Goal: Task Accomplishment & Management: Manage account settings

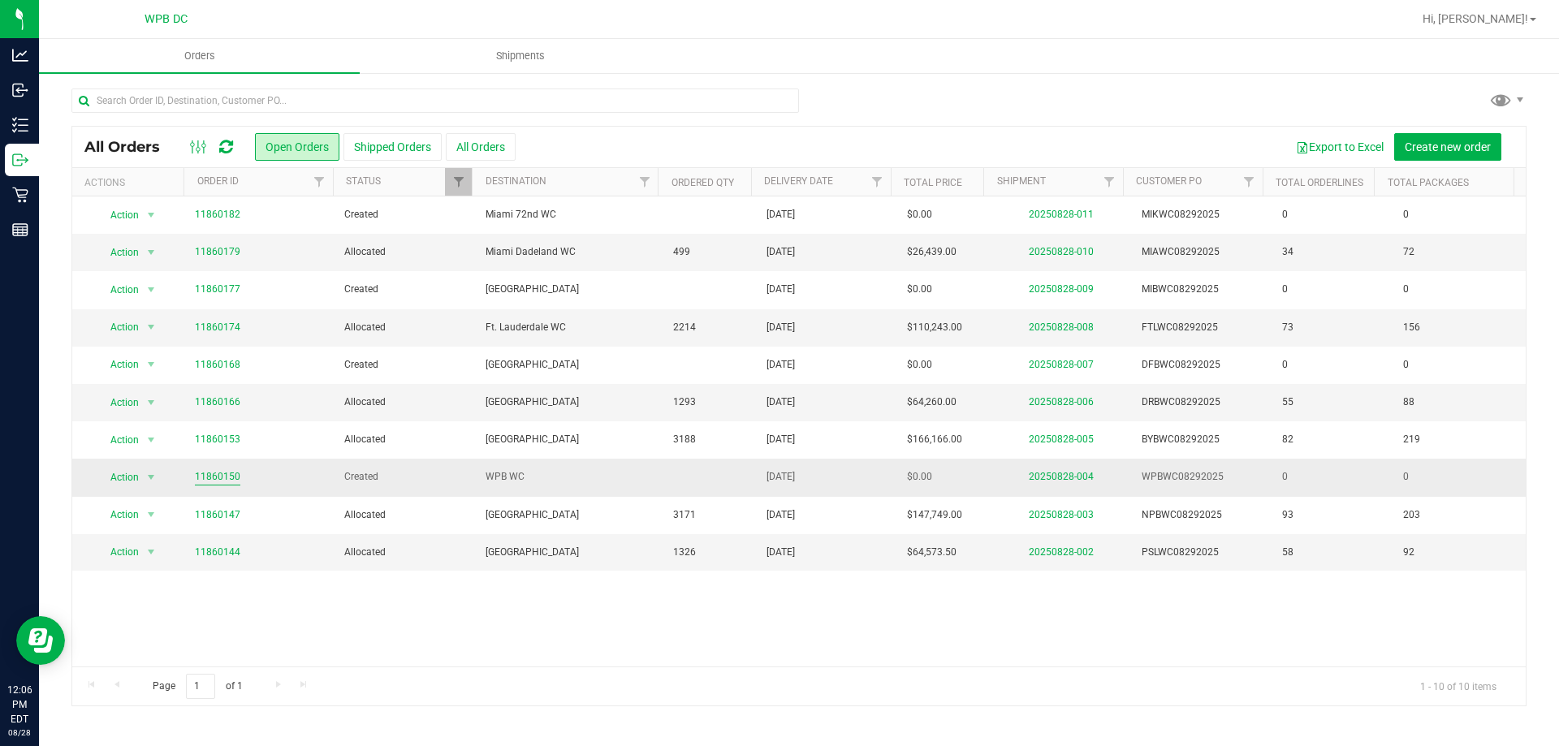
click at [226, 476] on link "11860150" at bounding box center [217, 476] width 45 height 15
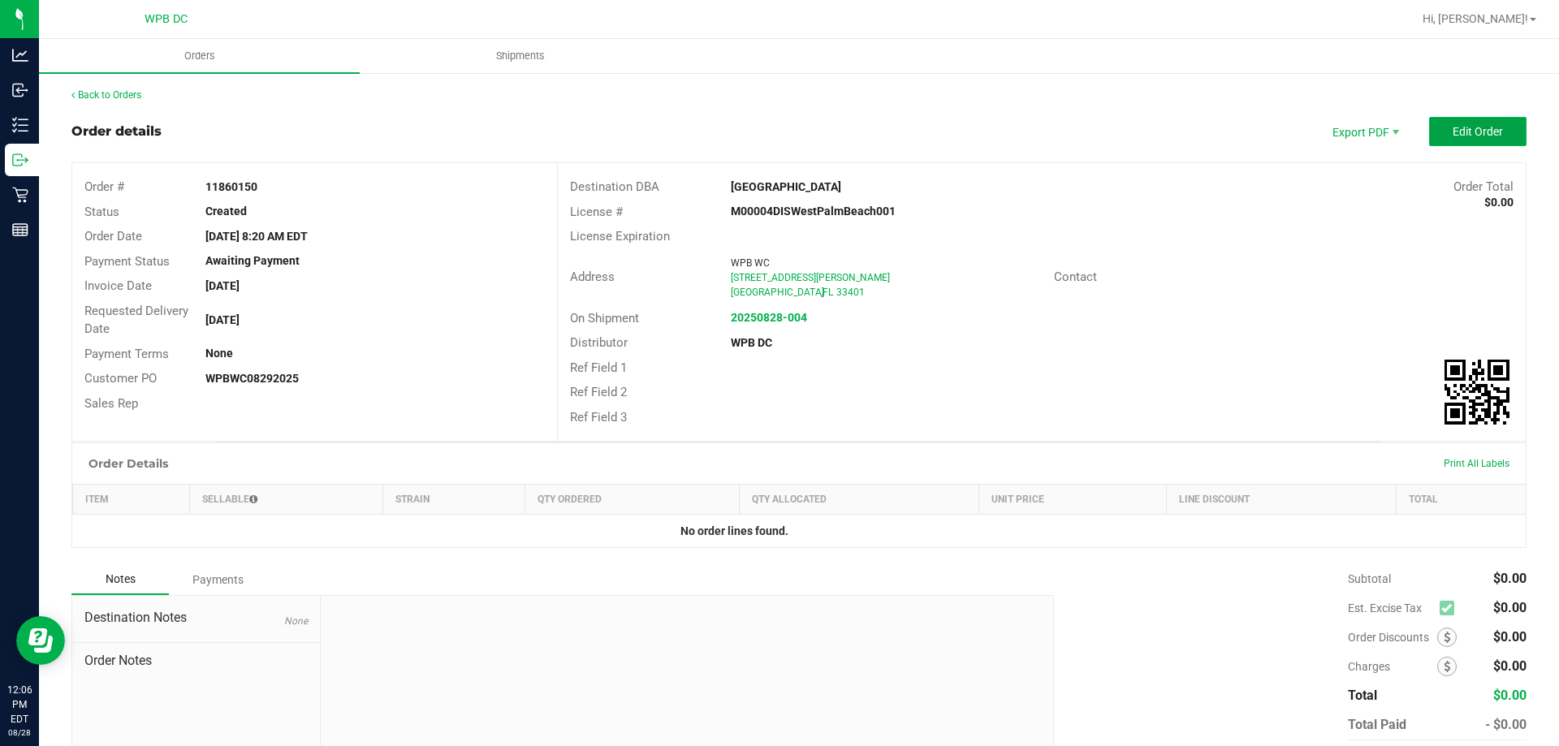
click at [1438, 131] on button "Edit Order" at bounding box center [1477, 131] width 97 height 29
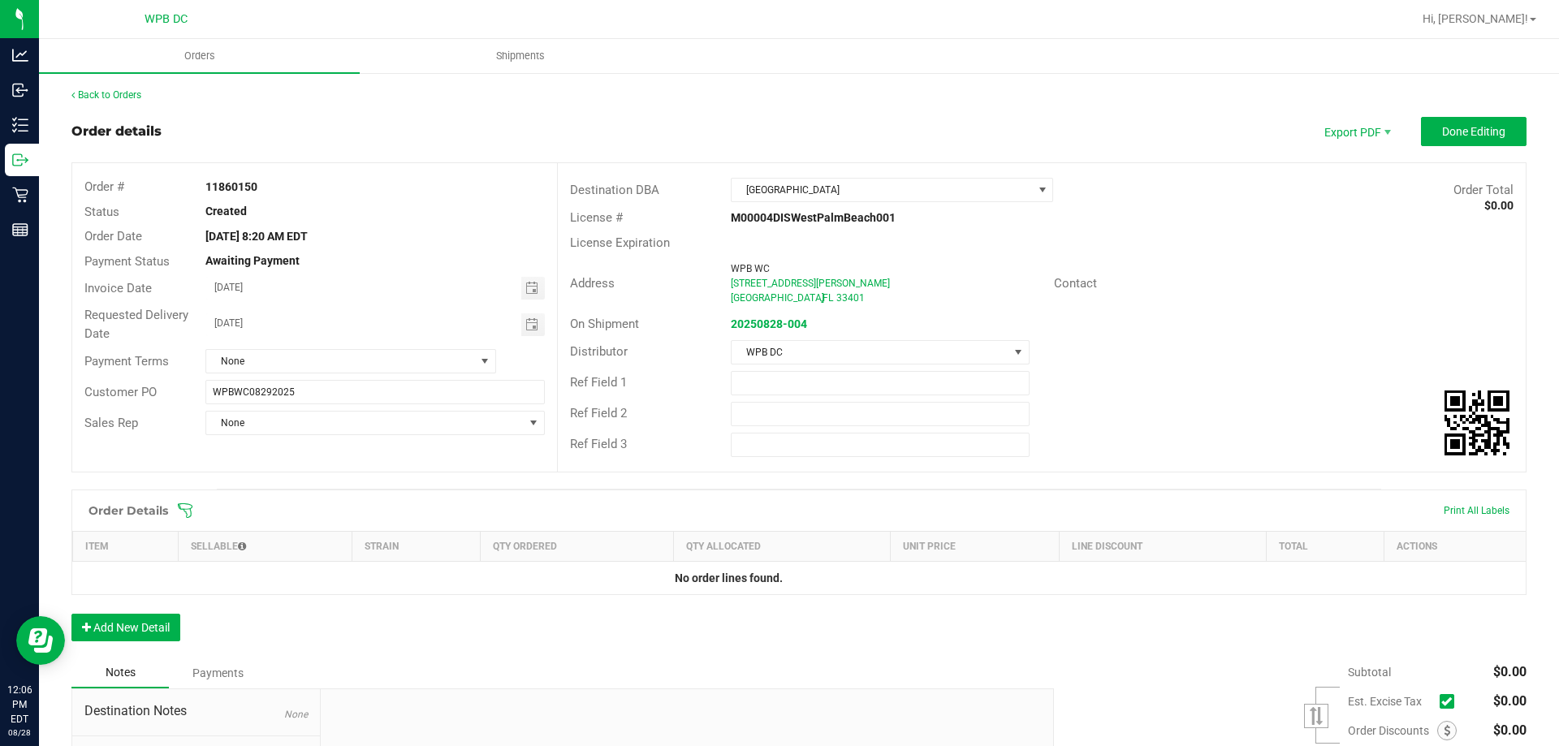
click at [187, 508] on icon at bounding box center [185, 511] width 16 height 16
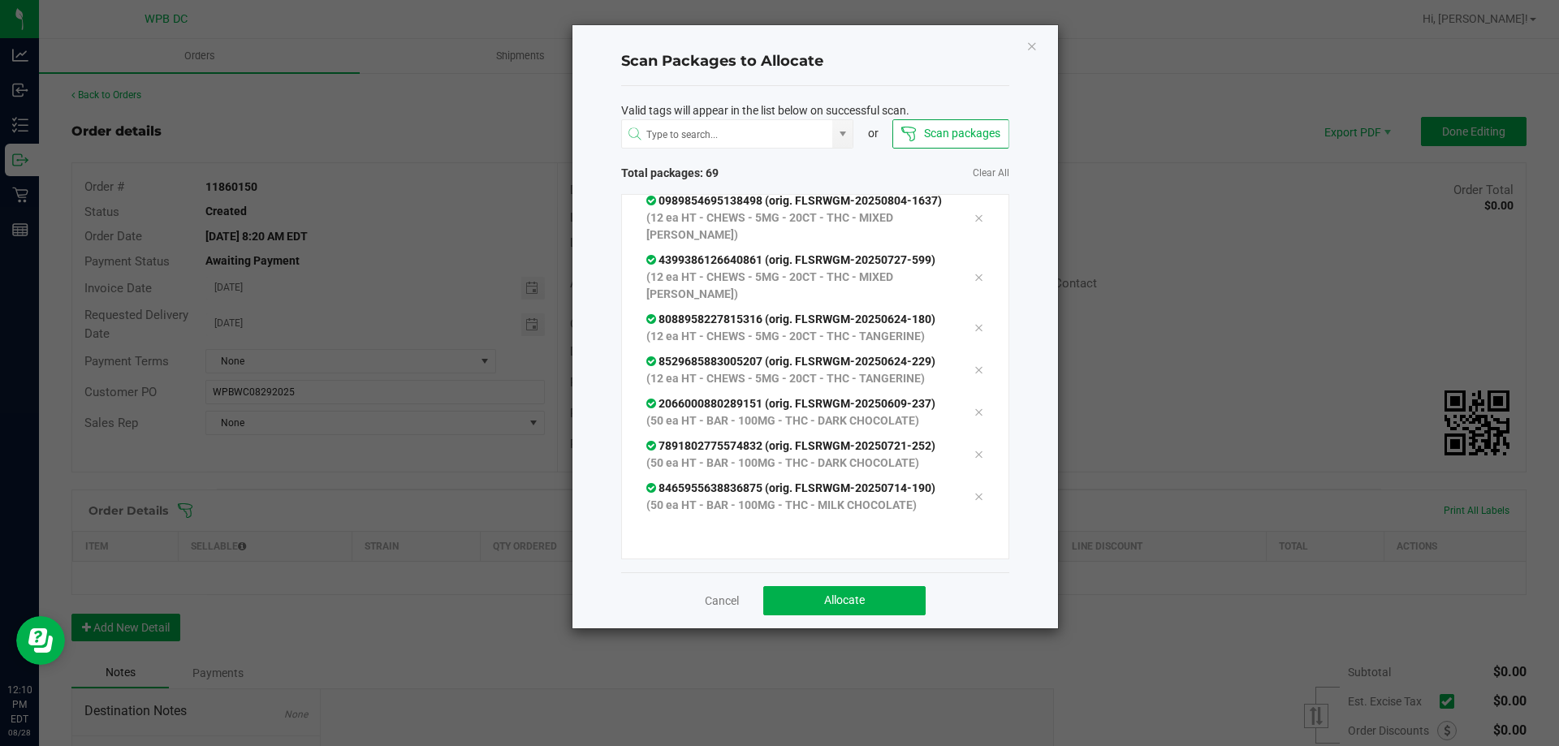
scroll to position [3578, 0]
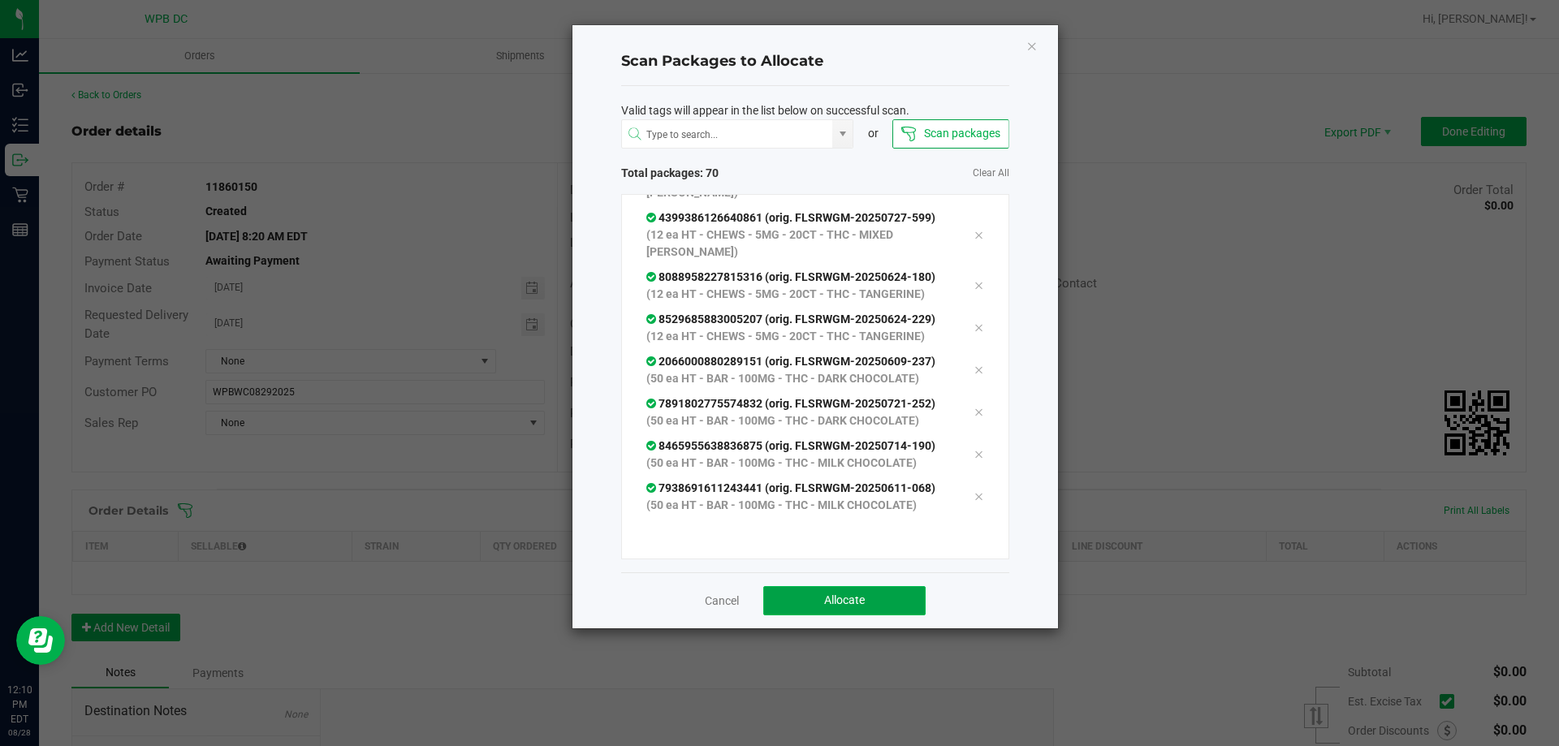
click at [902, 602] on button "Allocate" at bounding box center [844, 600] width 162 height 29
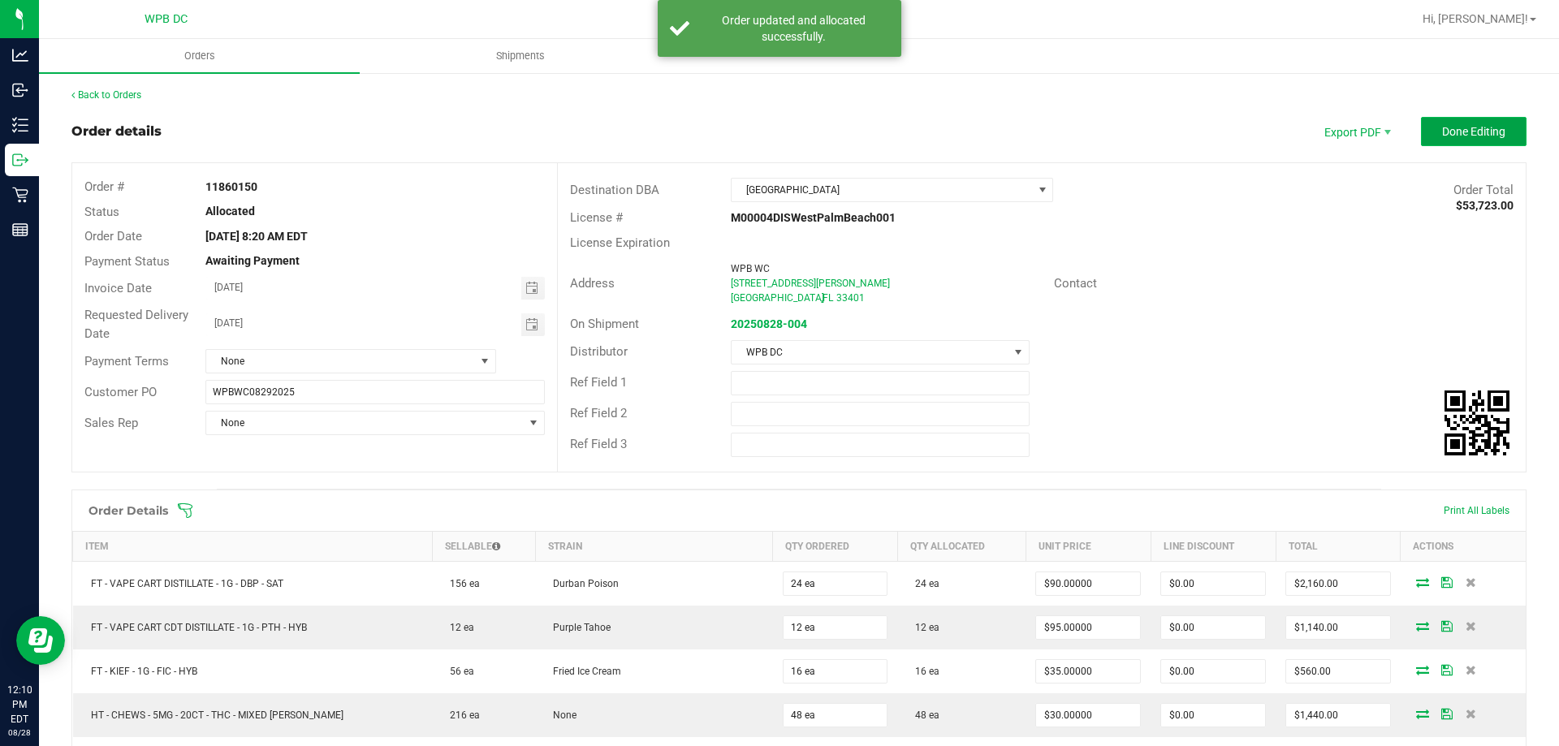
click at [1465, 127] on span "Done Editing" at bounding box center [1473, 131] width 63 height 13
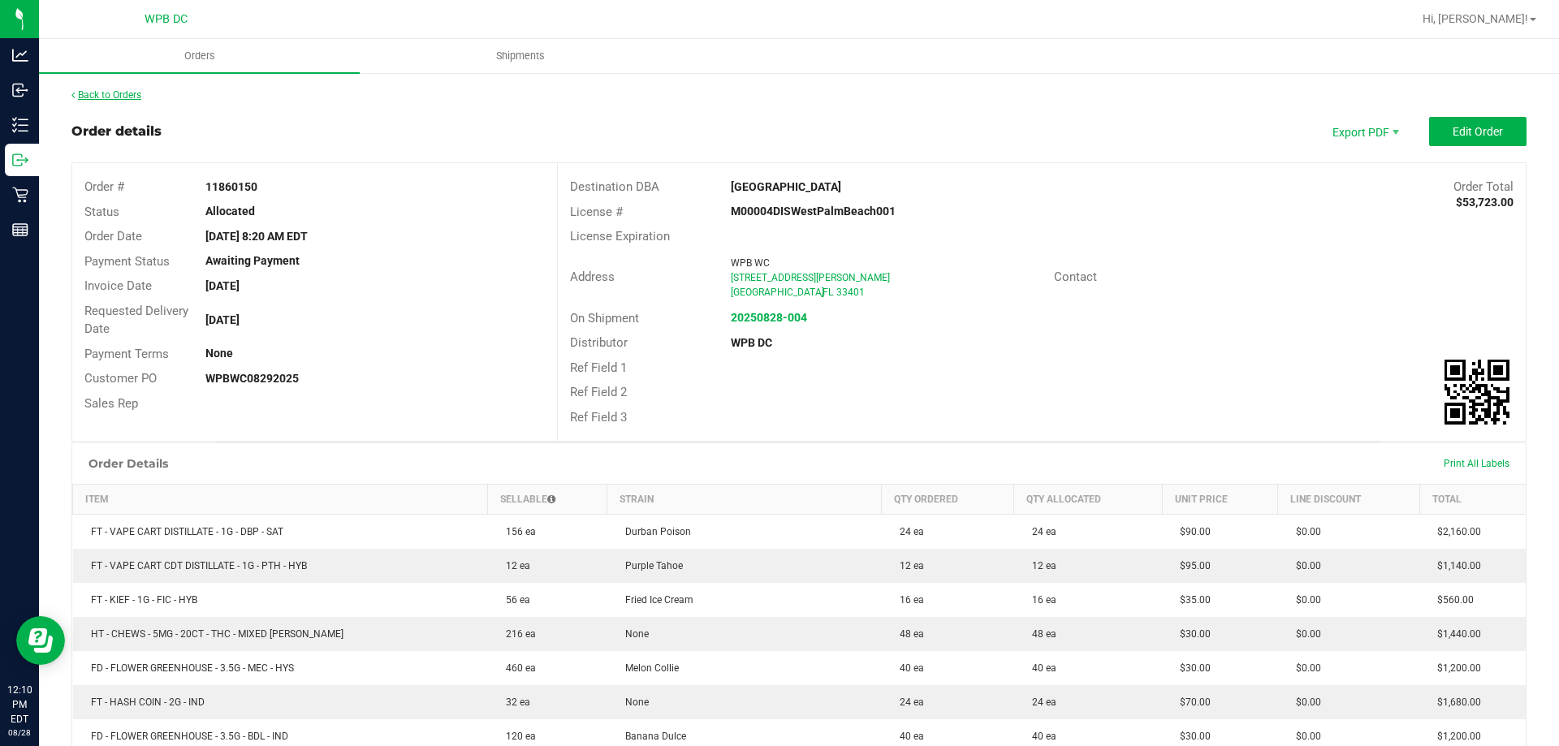
click at [125, 91] on link "Back to Orders" at bounding box center [106, 94] width 70 height 11
